Goal: Information Seeking & Learning: Check status

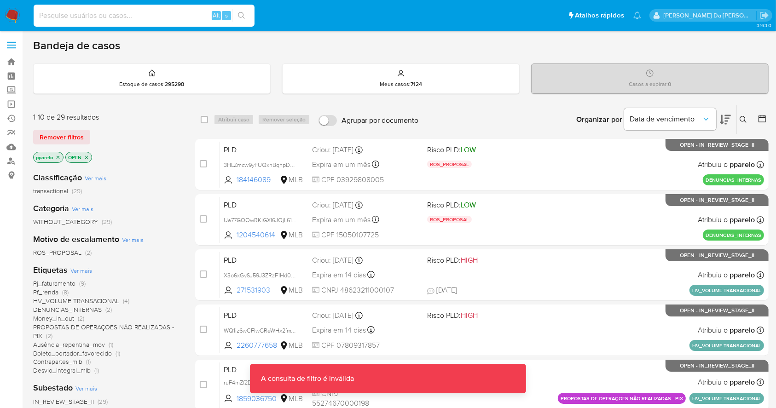
click at [93, 20] on input at bounding box center [144, 16] width 221 height 12
paste input "nOXcKnZuIijj1aUbPOg3pWNz"
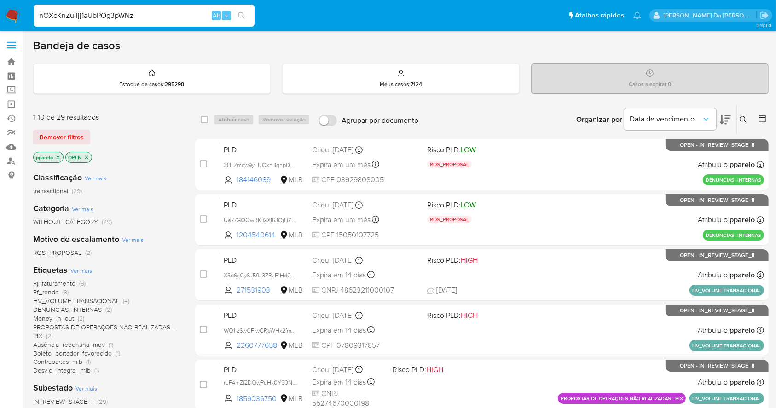
type input "nOXcKnZuIijj1aUbPOg3pWNz"
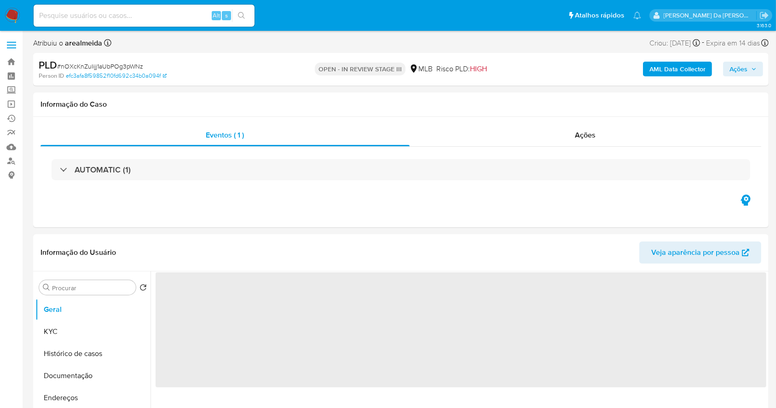
select select "10"
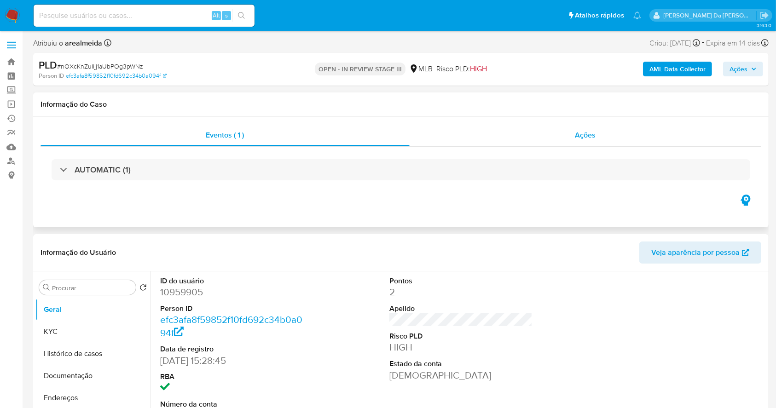
click at [573, 139] on div "Ações" at bounding box center [586, 135] width 352 height 22
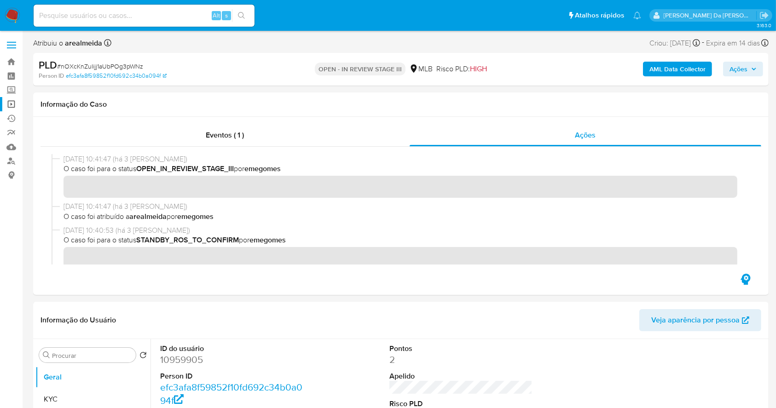
click at [11, 99] on link "Operações em massa" at bounding box center [55, 104] width 110 height 14
click at [11, 105] on link "Operações em massa" at bounding box center [55, 104] width 110 height 14
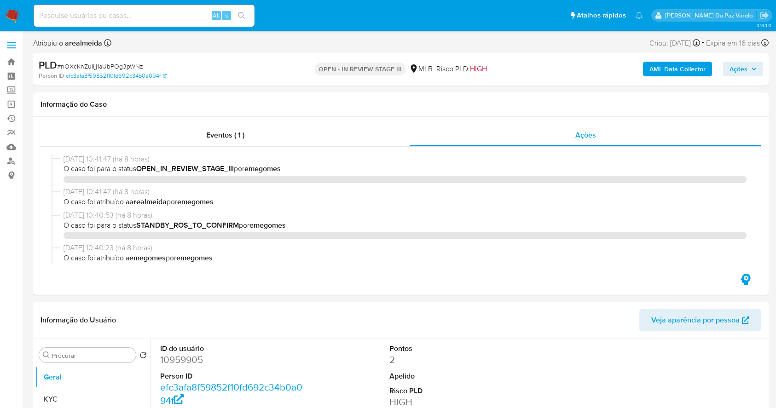
select select "10"
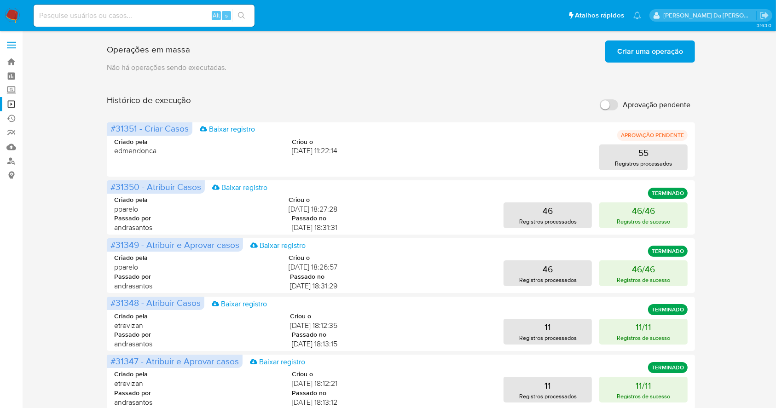
click at [658, 54] on span "Criar uma operação" at bounding box center [650, 51] width 66 height 20
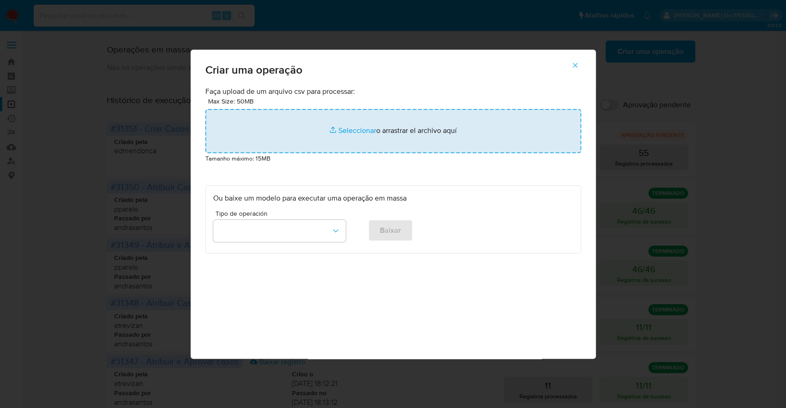
click at [340, 135] on input "file" at bounding box center [393, 131] width 376 height 44
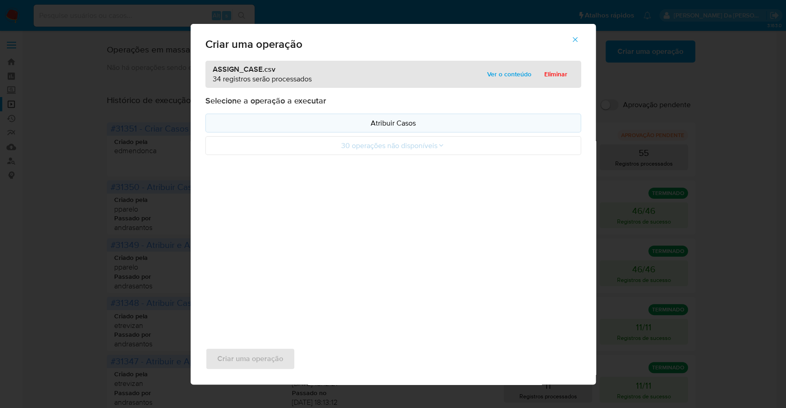
click at [394, 126] on p "Atribuir Casos" at bounding box center [393, 123] width 360 height 11
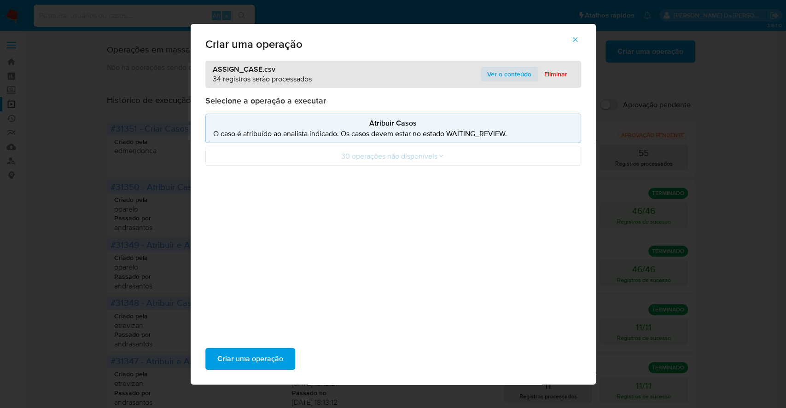
click at [508, 72] on span "Ver o conteúdo" at bounding box center [509, 74] width 44 height 13
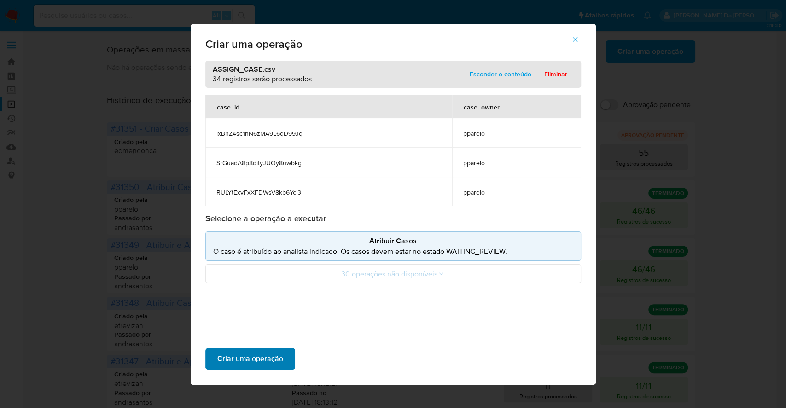
click at [267, 353] on span "Criar uma operação" at bounding box center [250, 359] width 66 height 20
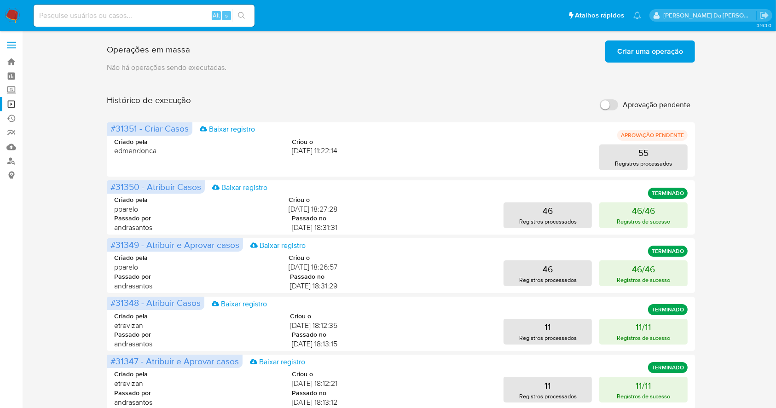
click at [137, 19] on input at bounding box center [144, 16] width 221 height 12
paste input "bfaeIruiLMunoDjdnfnXMLdg"
type input "bfaeIruiLMunoDjdnfnXMLdg"
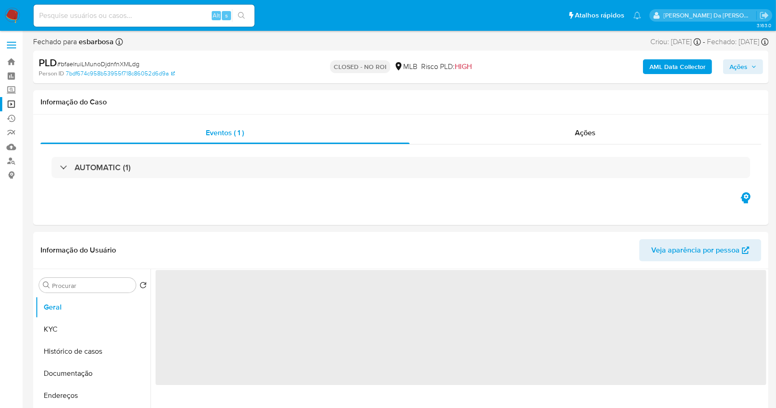
select select "10"
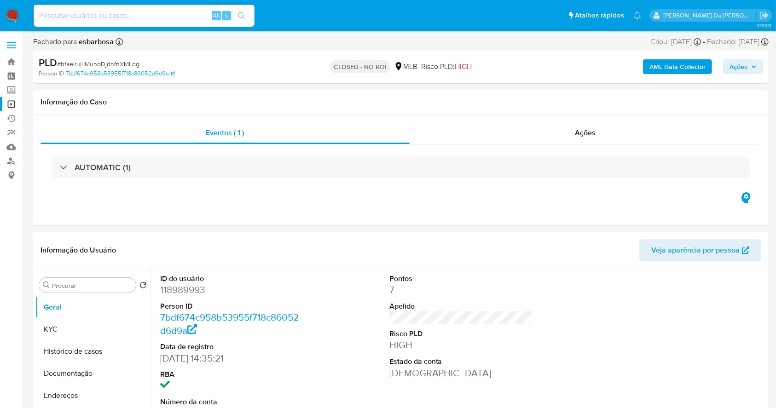
click at [181, 20] on input at bounding box center [144, 16] width 221 height 12
paste input "lBuhLmRmz3DuJrFk4MVMzdb4"
type input "lBuhLmRmz3DuJrFk4MVMzdb4"
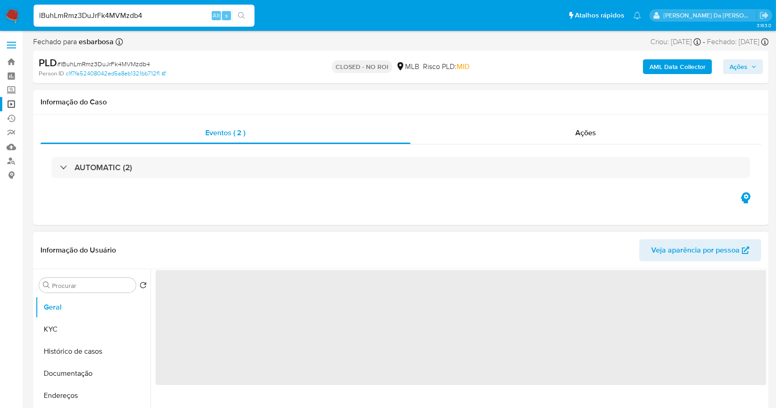
select select "10"
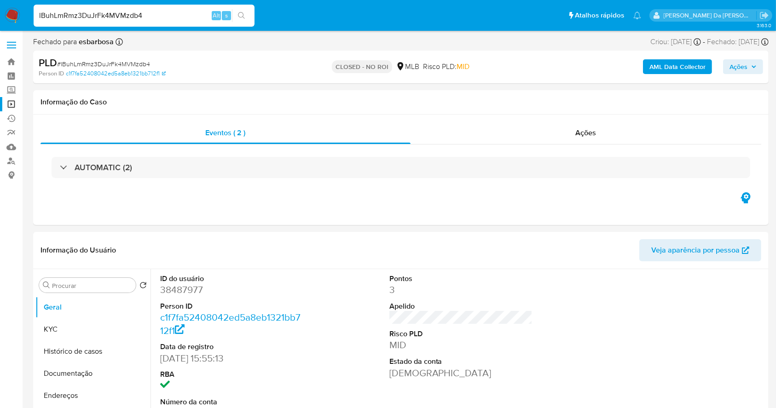
click at [169, 10] on input "lBuhLmRmz3DuJrFk4MVMzdb4" at bounding box center [144, 16] width 221 height 12
paste input "iQbC8aqRK6WfKjNZoPT7fbMr"
type input "iQbC8aqRK6WfKjNZoPT7fbMr"
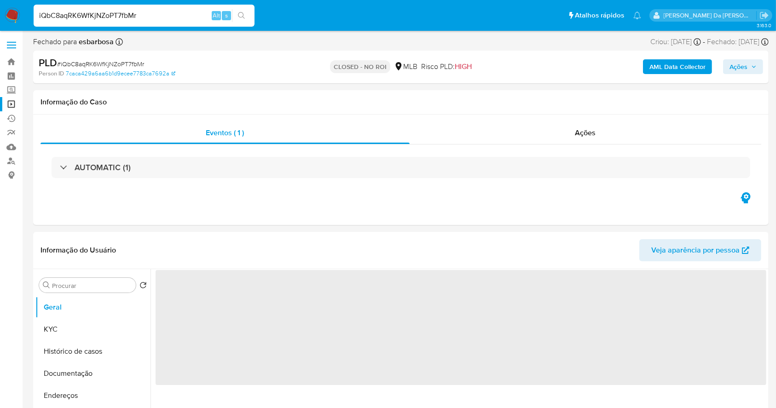
select select "10"
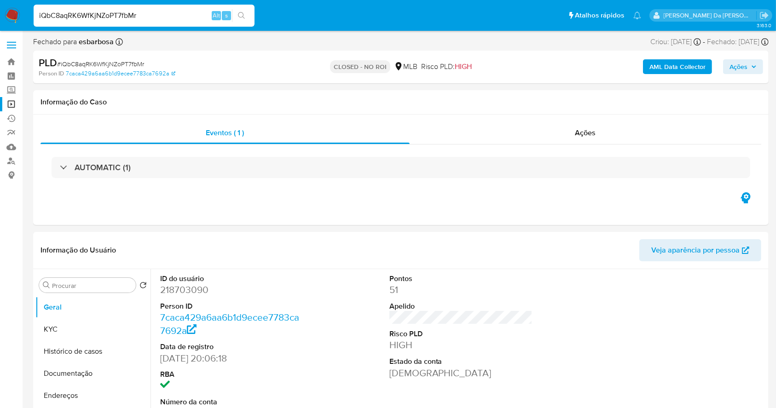
click at [129, 20] on input "iQbC8aqRK6WfKjNZoPT7fbMr" at bounding box center [144, 16] width 221 height 12
paste input "9ZHqTJUCOpAzF9PtLzgqaJzt"
type input "9ZHqTJUCOpAzF9PtLzgqaJzt"
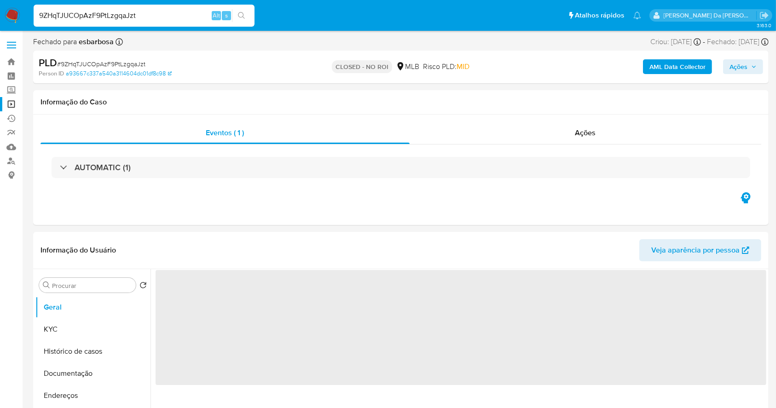
select select "10"
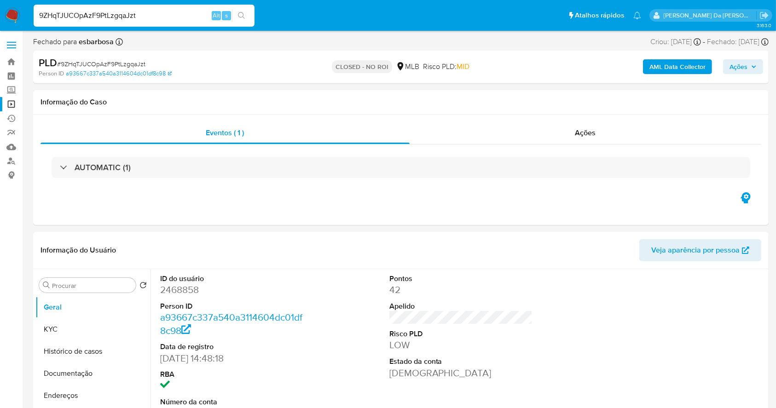
click at [169, 20] on input "9ZHqTJUCOpAzF9PtLzgqaJzt" at bounding box center [144, 16] width 221 height 12
paste input "nMjOvWV4ekOXCLGGxqH3p2OX"
type input "nMjOvWV4ekOXCLGGxqH3p2OX"
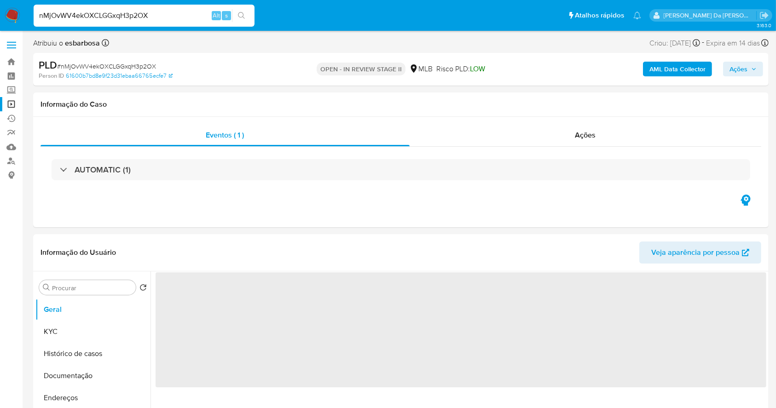
select select "10"
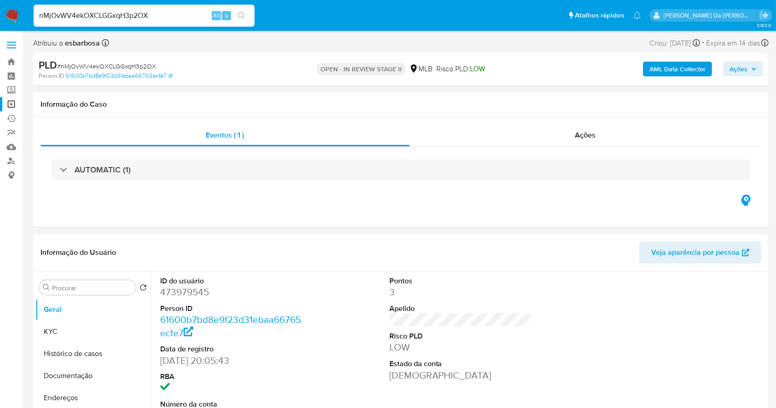
click at [136, 70] on span "# nMjOvWV4ekOXCLGGxqH3p2OX" at bounding box center [106, 66] width 99 height 9
click at [137, 70] on span "# nMjOvWV4ekOXCLGGxqH3p2OX" at bounding box center [106, 66] width 99 height 9
copy span "nMjOvWV4ekOXCLGGxqH3p2OX"
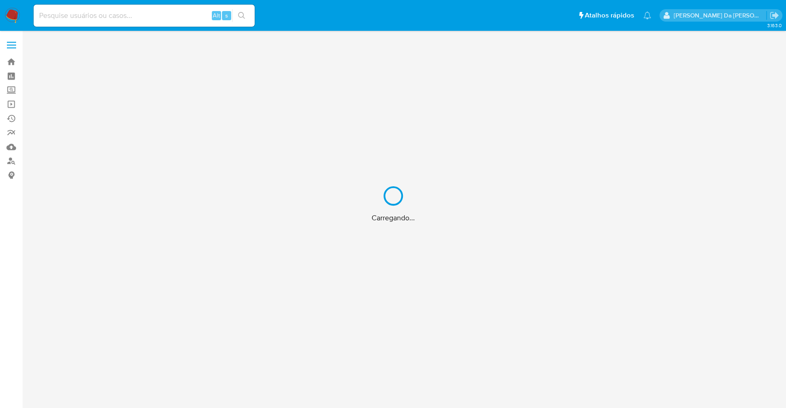
click at [166, 11] on div "Carregando..." at bounding box center [393, 204] width 786 height 408
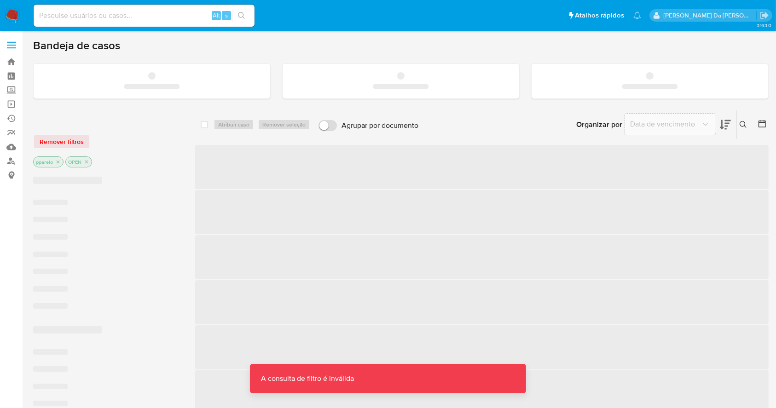
click at [165, 17] on input at bounding box center [144, 16] width 221 height 12
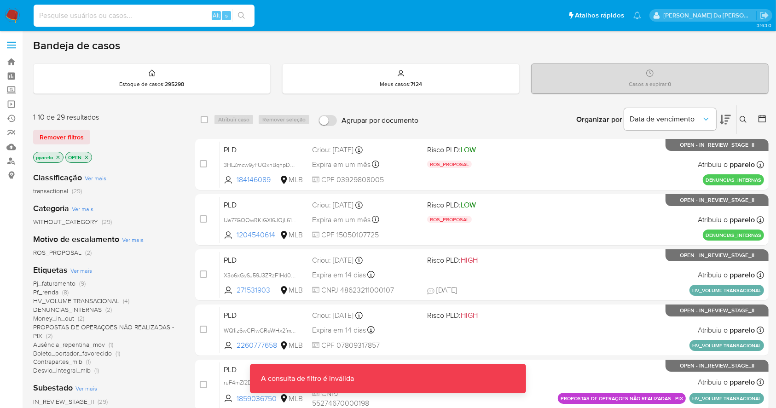
paste input "nMjOvWV4ekOXCLGGxqH3p2OX"
type input "nMjOvWV4ekOXCLGGxqH3p2OX"
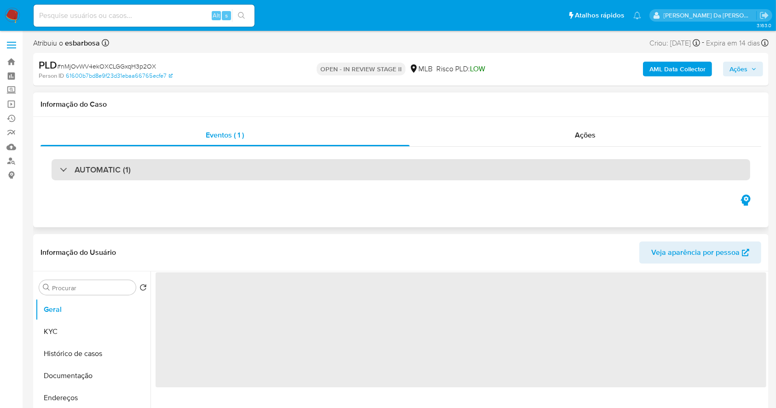
click at [140, 169] on div "AUTOMATIC (1)" at bounding box center [401, 169] width 699 height 21
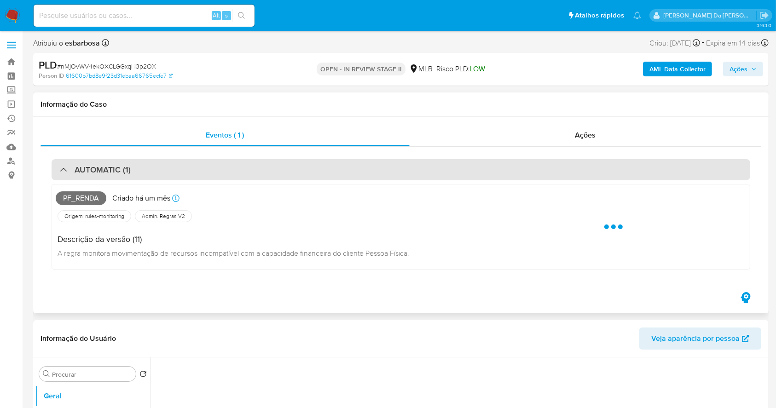
select select "10"
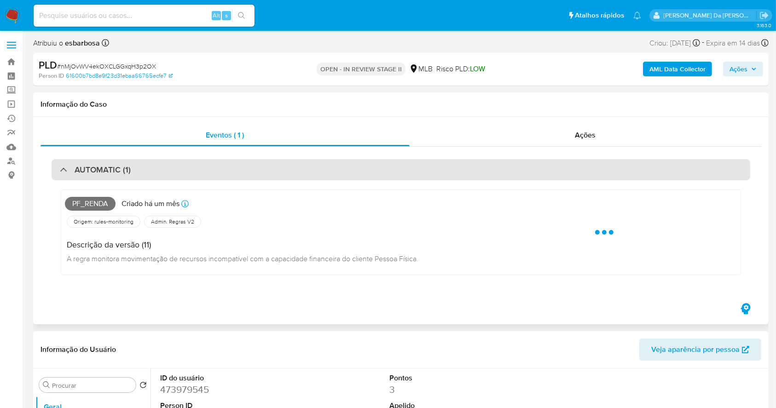
click at [146, 171] on div "AUTOMATIC (1)" at bounding box center [401, 169] width 699 height 21
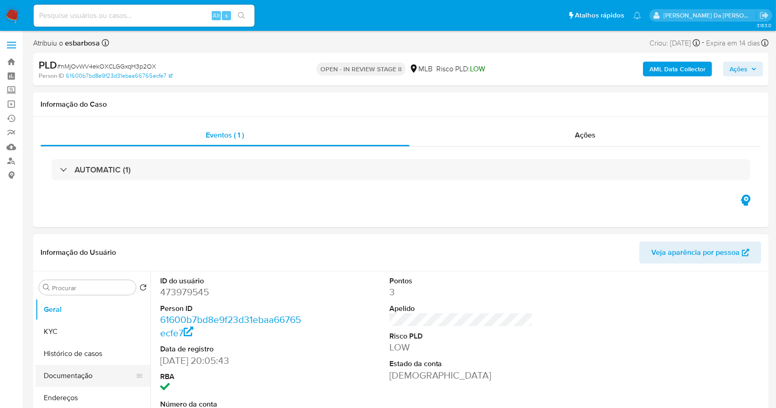
click at [98, 369] on button "Documentação" at bounding box center [89, 376] width 108 height 22
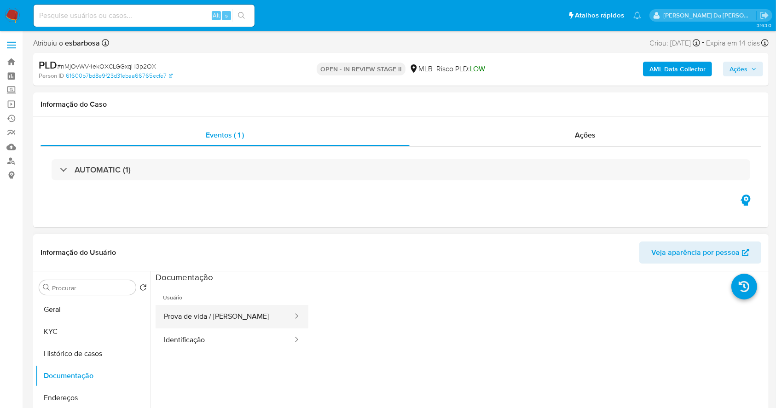
click at [209, 328] on button "Prova de vida / Selfie" at bounding box center [225, 316] width 138 height 23
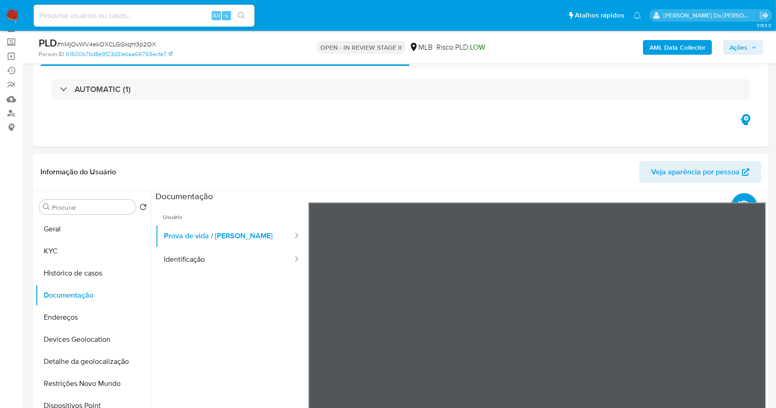
scroll to position [81, 0]
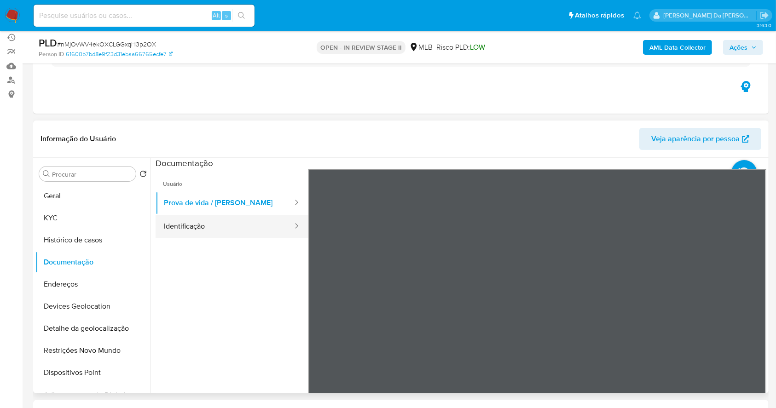
click at [220, 227] on button "Identificação" at bounding box center [225, 226] width 138 height 23
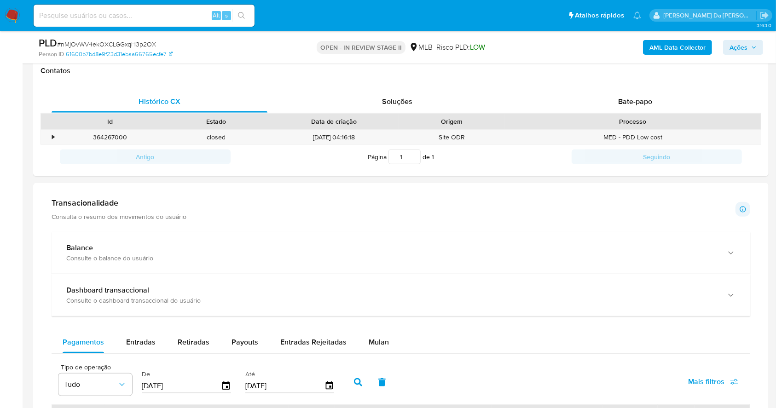
scroll to position [424, 0]
click at [640, 101] on span "Bate-papo" at bounding box center [635, 100] width 34 height 11
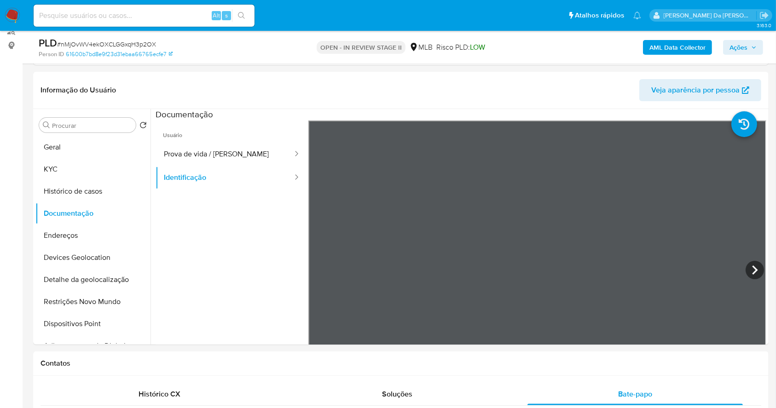
scroll to position [0, 0]
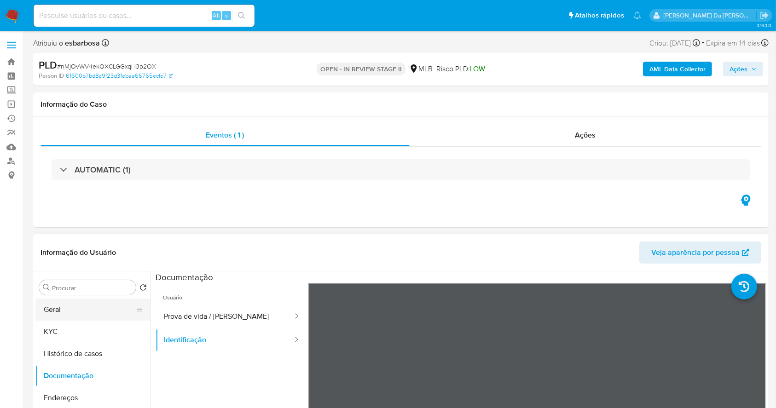
click at [79, 312] on button "Geral" at bounding box center [89, 310] width 108 height 22
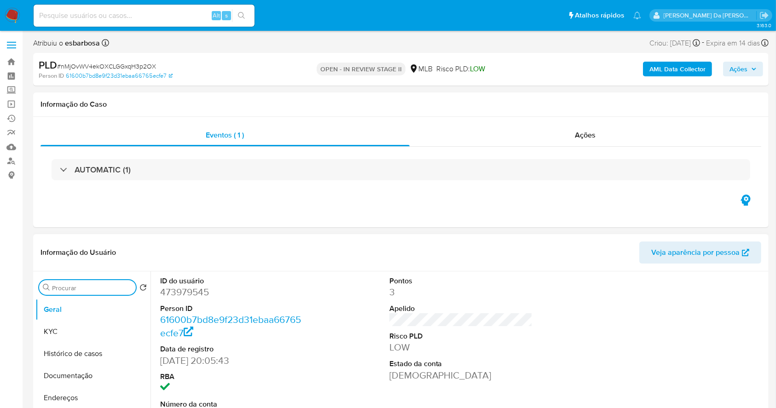
click at [118, 290] on input "Procurar" at bounding box center [92, 288] width 80 height 8
type input "res"
click at [78, 333] on button "Restrições Novo Mundo" at bounding box center [89, 332] width 108 height 22
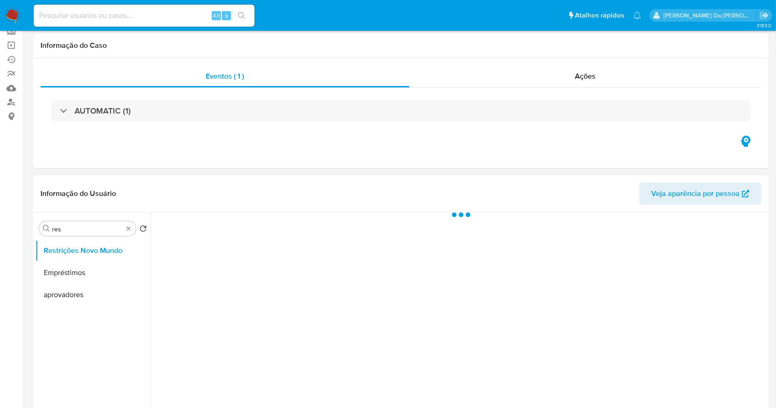
scroll to position [61, 0]
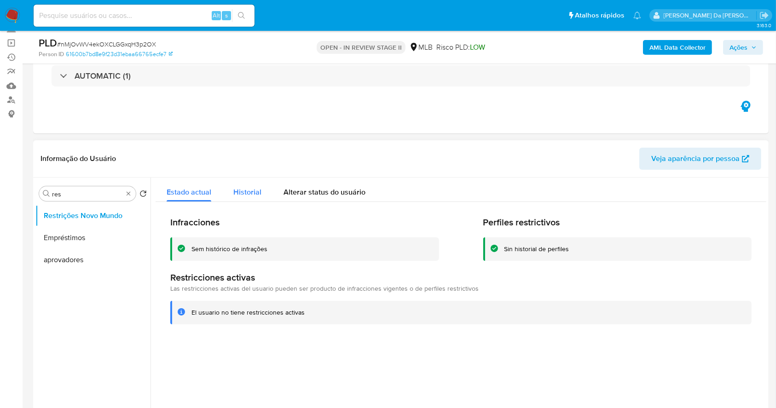
click at [238, 193] on span "Historial" at bounding box center [247, 192] width 28 height 11
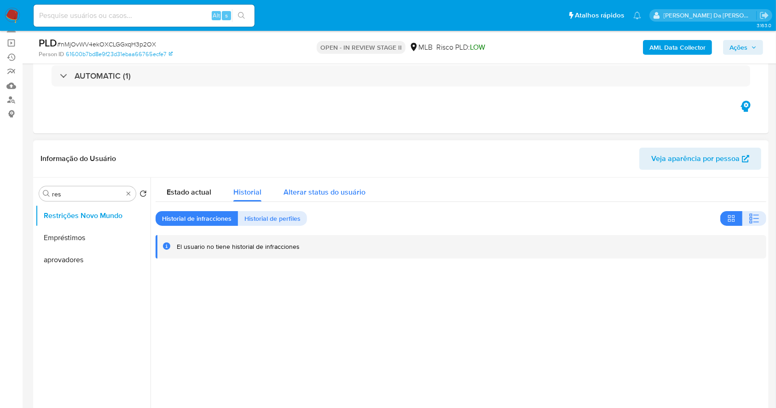
click at [320, 194] on span "Alterar status do usuário" at bounding box center [325, 192] width 82 height 11
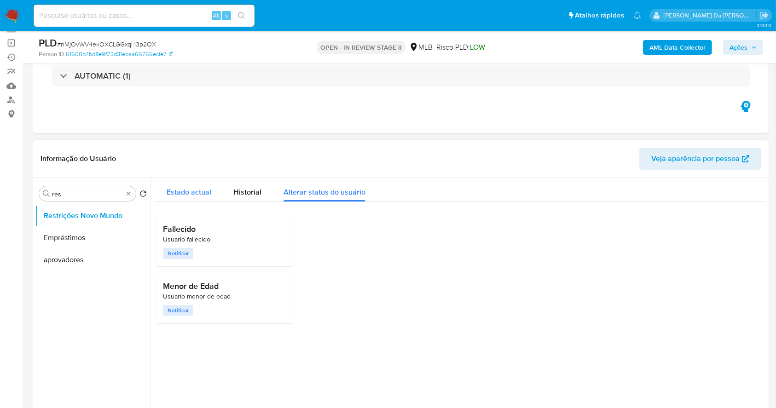
click at [174, 188] on span "Estado actual" at bounding box center [189, 192] width 45 height 11
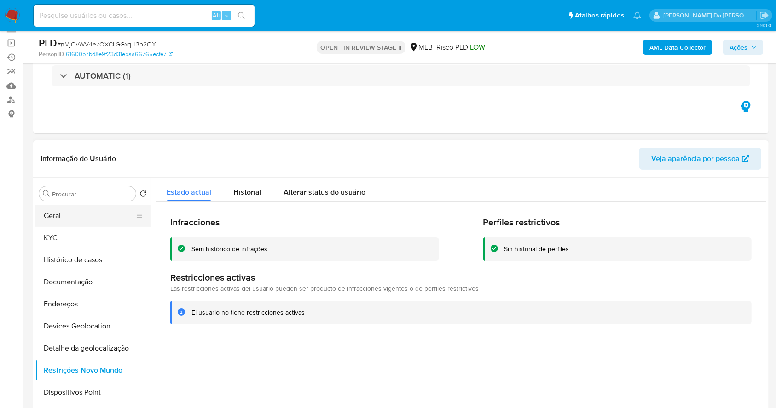
click at [65, 216] on button "Geral" at bounding box center [89, 216] width 108 height 22
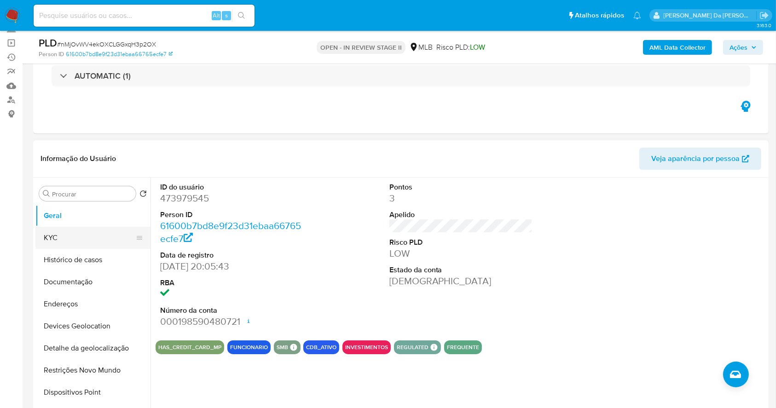
click at [81, 241] on button "KYC" at bounding box center [89, 238] width 108 height 22
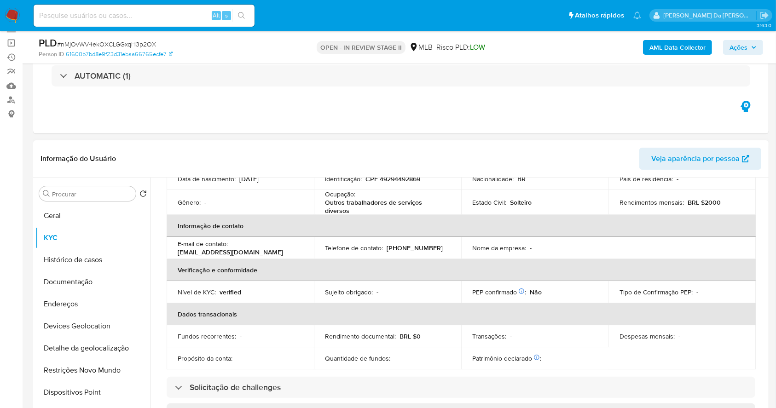
scroll to position [394, 0]
